Goal: Information Seeking & Learning: Learn about a topic

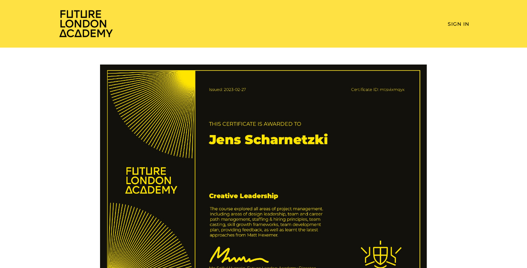
click at [84, 22] on img at bounding box center [86, 23] width 56 height 29
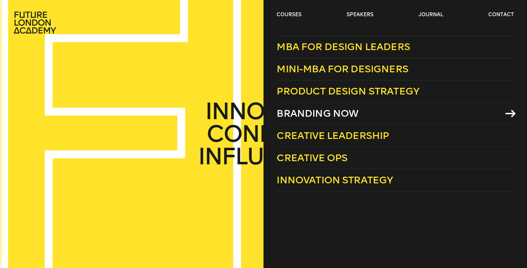
click at [340, 111] on span "Branding Now" at bounding box center [317, 113] width 82 height 12
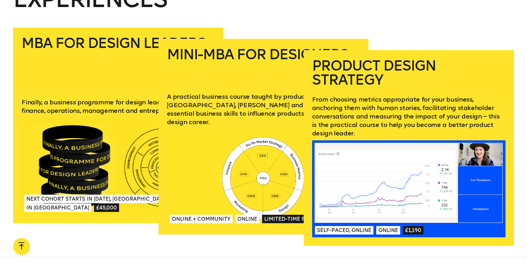
scroll to position [1006, 0]
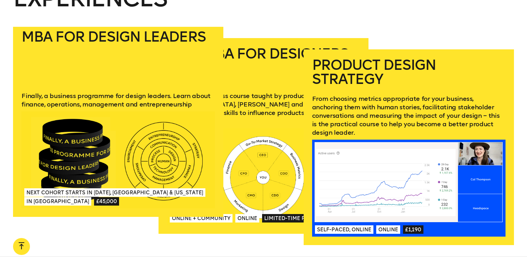
click at [132, 92] on p "Finally, a business programme for design leaders. Learn about finance, operatio…" at bounding box center [117, 100] width 193 height 17
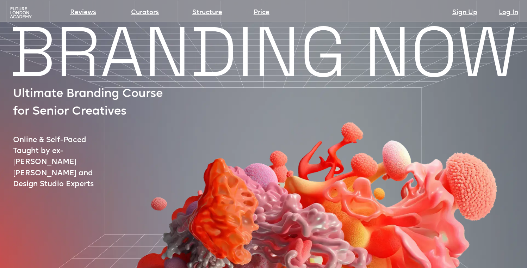
click at [17, 12] on img at bounding box center [21, 13] width 24 height 12
click at [19, 13] on img at bounding box center [21, 13] width 24 height 12
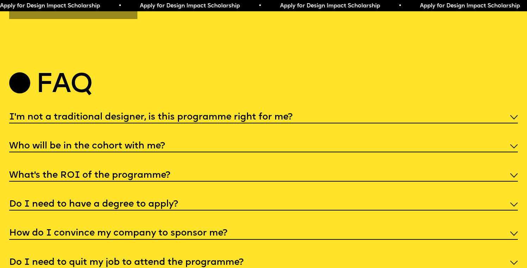
scroll to position [2687, 0]
click at [187, 230] on h5 "How do I convince my company to sponsor me?" at bounding box center [118, 233] width 218 height 7
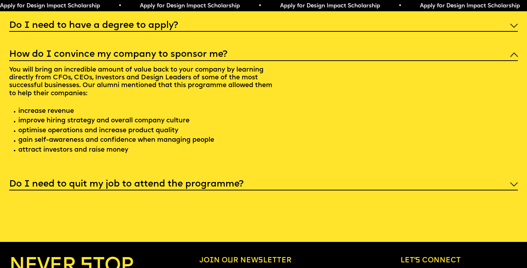
scroll to position [2871, 0]
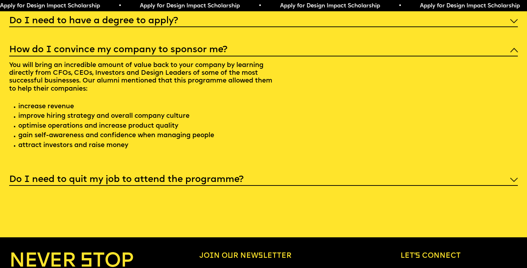
click at [162, 176] on h5 "Do I need to quit my job to attend the programme?" at bounding box center [126, 179] width 234 height 7
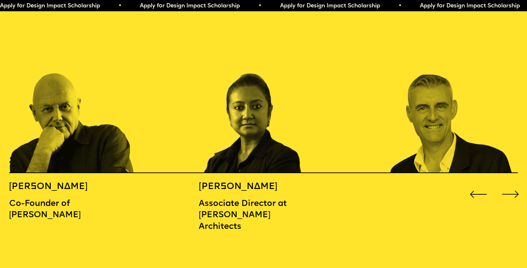
scroll to position [814, 0]
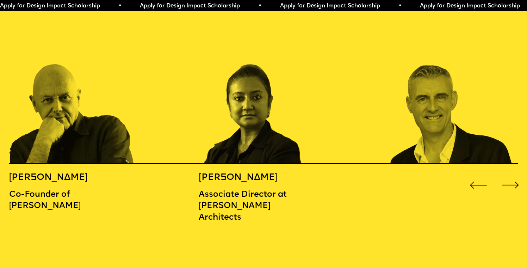
click at [512, 174] on div "Next slide" at bounding box center [510, 184] width 21 height 21
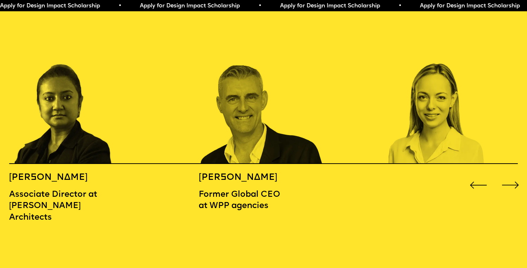
click at [512, 174] on div "Next slide" at bounding box center [510, 184] width 21 height 21
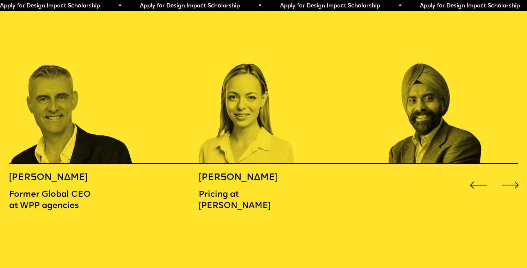
click at [512, 174] on div "Next slide" at bounding box center [510, 184] width 21 height 21
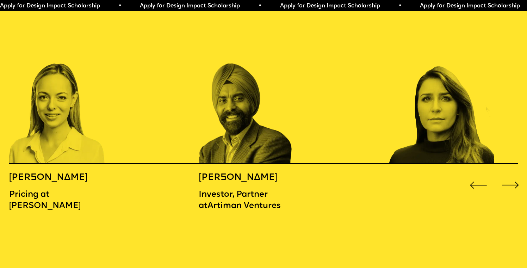
click at [512, 174] on div "Next slide" at bounding box center [510, 184] width 21 height 21
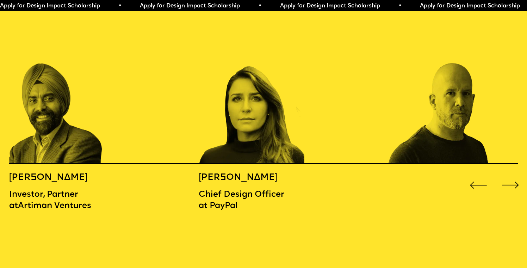
click at [512, 174] on div "Next slide" at bounding box center [510, 184] width 21 height 21
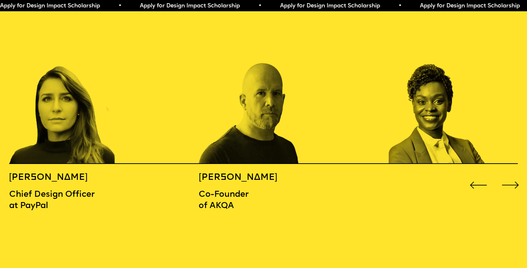
click at [512, 174] on div "Next slide" at bounding box center [510, 184] width 21 height 21
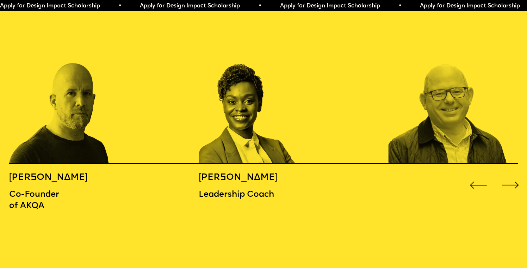
click at [512, 174] on div "Next slide" at bounding box center [510, 184] width 21 height 21
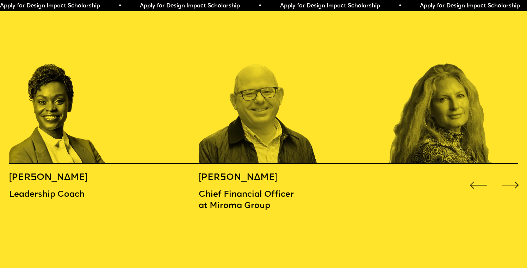
click at [512, 174] on div "Next slide" at bounding box center [510, 184] width 21 height 21
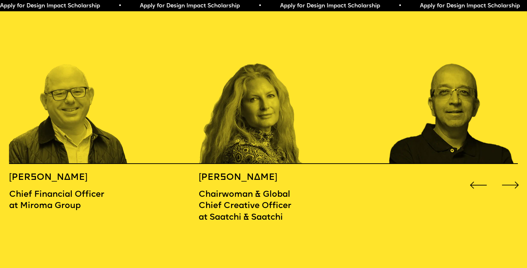
click at [512, 174] on div "Next slide" at bounding box center [510, 184] width 21 height 21
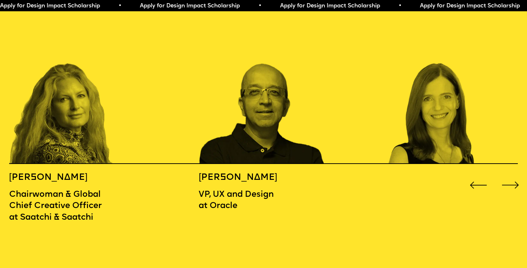
click at [512, 174] on div "Next slide" at bounding box center [510, 184] width 21 height 21
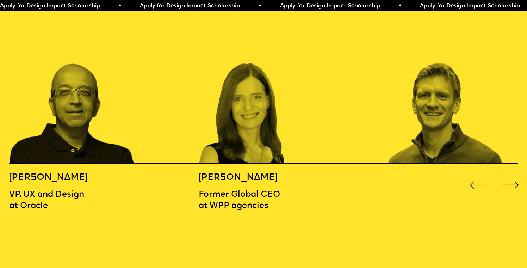
click at [512, 174] on div "Next slide" at bounding box center [510, 184] width 21 height 21
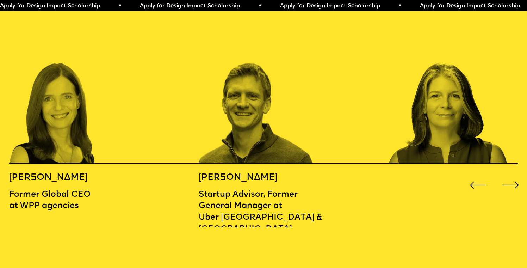
click at [512, 174] on div "Next slide" at bounding box center [510, 184] width 21 height 21
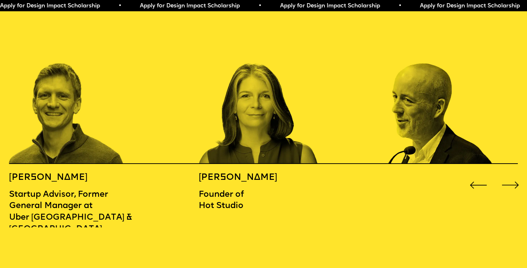
click at [512, 174] on div "Next slide" at bounding box center [510, 184] width 21 height 21
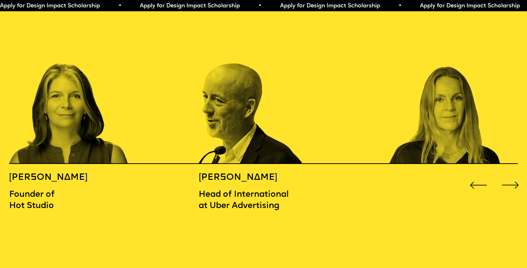
click at [512, 174] on div "Next slide" at bounding box center [510, 184] width 21 height 21
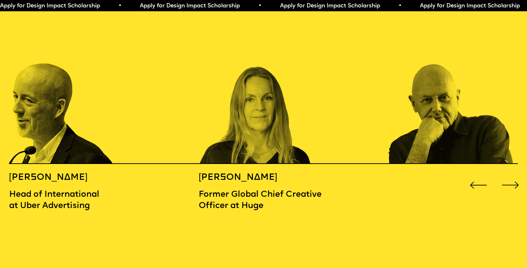
click at [512, 174] on div "Next slide" at bounding box center [510, 184] width 21 height 21
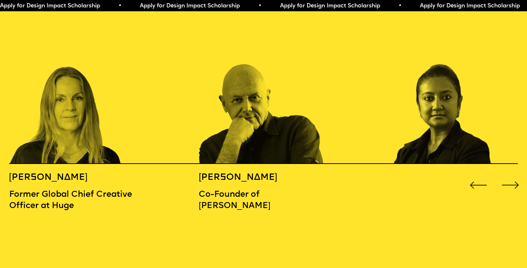
click at [512, 174] on div "Next slide" at bounding box center [510, 184] width 21 height 21
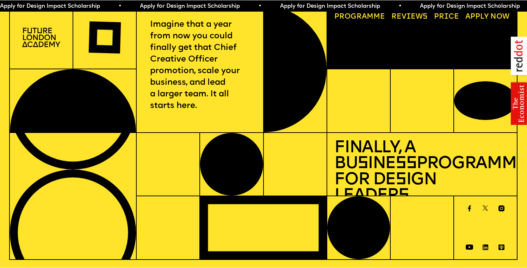
scroll to position [0, 0]
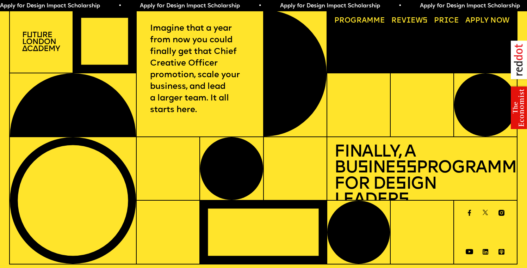
click at [47, 41] on img at bounding box center [41, 41] width 38 height 19
